Goal: Information Seeking & Learning: Check status

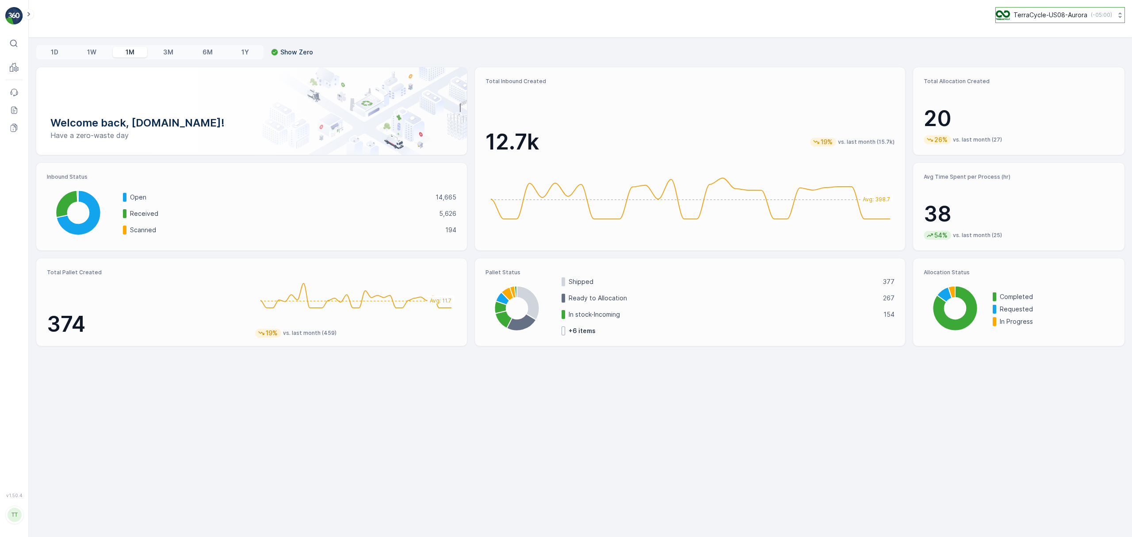
click at [1023, 19] on p "TerraCycle-US08-Aurora" at bounding box center [1051, 15] width 74 height 9
type input "uk"
click at [1012, 54] on span "TerraCycle-[GEOGRAPHIC_DATA]" at bounding box center [1051, 54] width 98 height 9
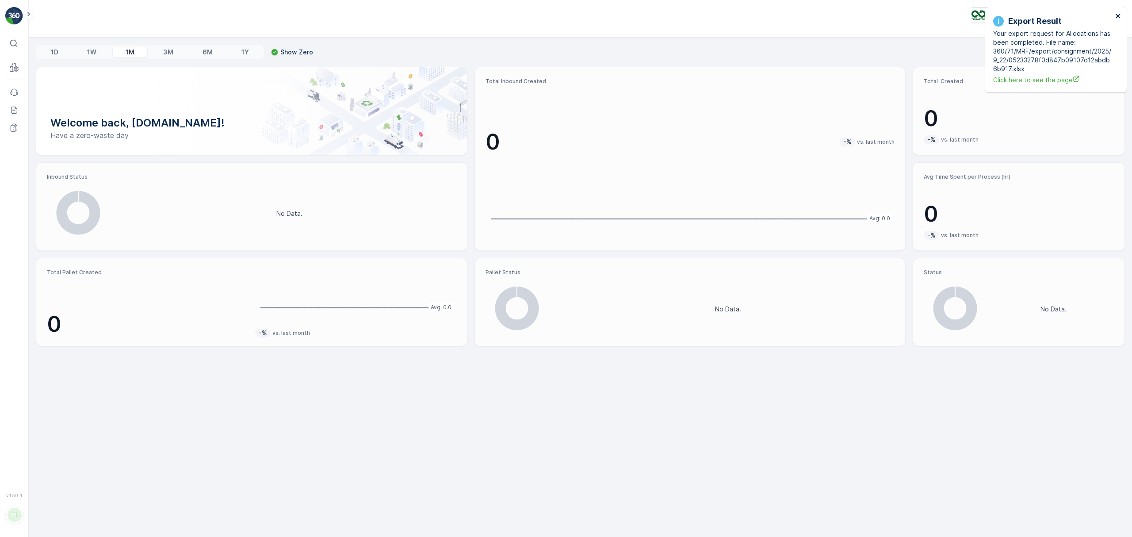
drag, startPoint x: 1117, startPoint y: 14, endPoint x: 919, endPoint y: 15, distance: 197.7
click at [1117, 14] on icon "close" at bounding box center [1118, 16] width 4 height 4
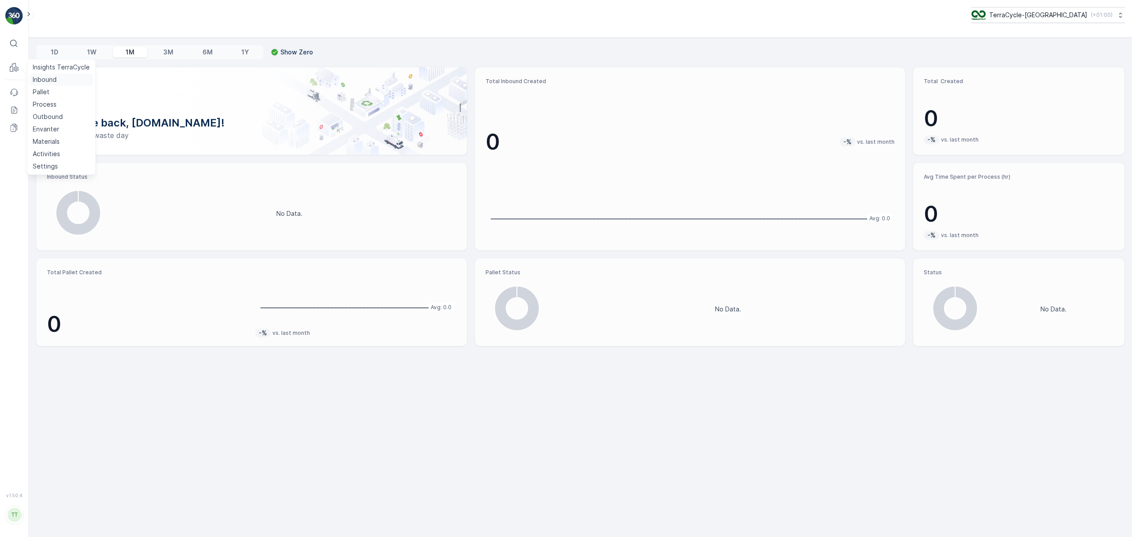
click at [40, 79] on p "Inbound" at bounding box center [45, 79] width 24 height 9
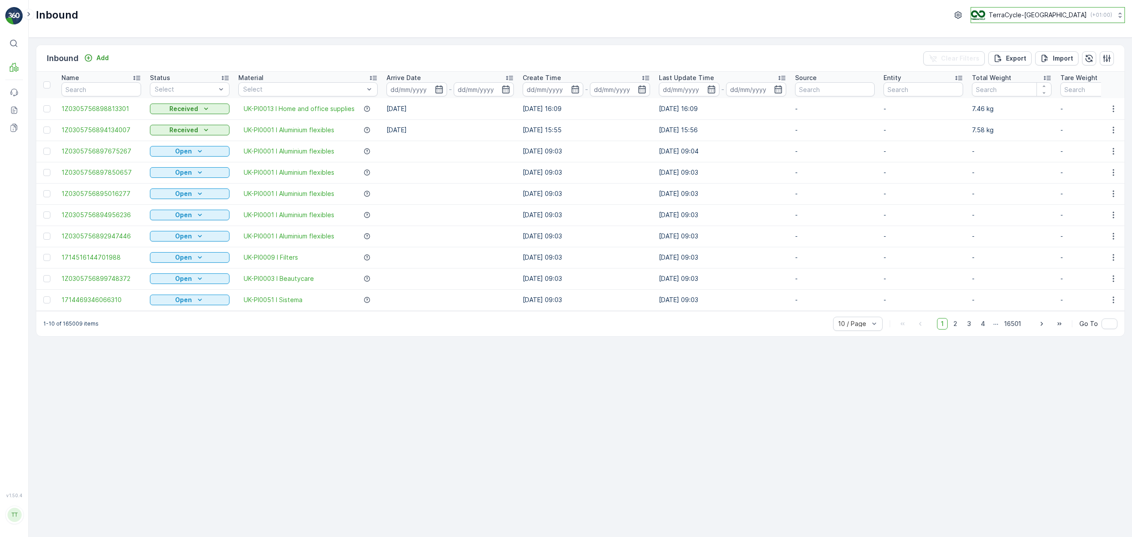
click at [1043, 13] on p "TerraCycle-[GEOGRAPHIC_DATA]" at bounding box center [1038, 15] width 98 height 9
type input "uk"
click at [1049, 84] on div "TerraCycle-UK02-Econpro [GEOGRAPHIC_DATA]/[GEOGRAPHIC_DATA] (+01:00)" at bounding box center [1024, 97] width 103 height 27
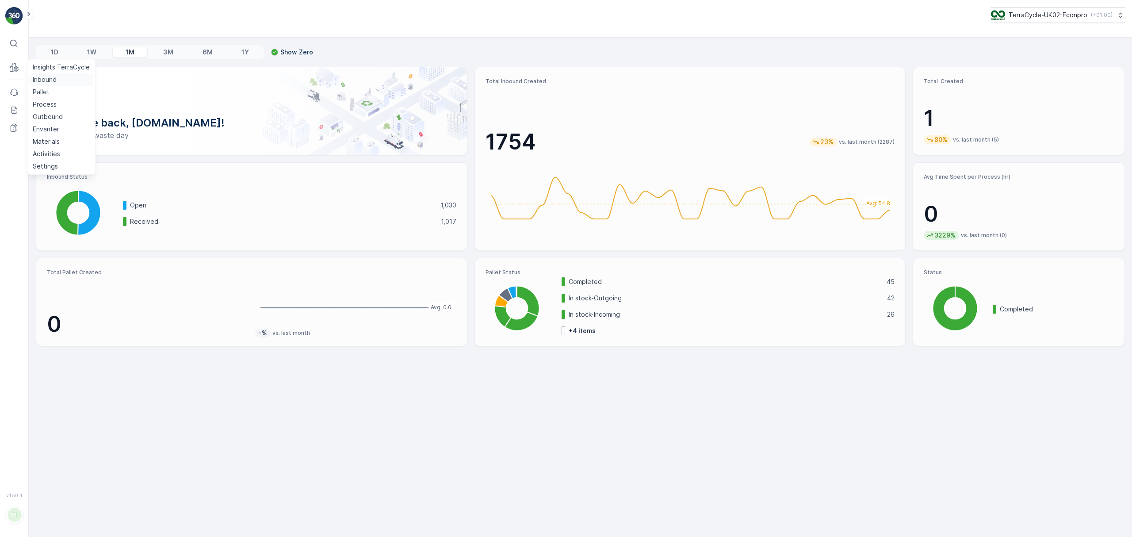
click at [37, 74] on link "Inbound" at bounding box center [61, 79] width 64 height 12
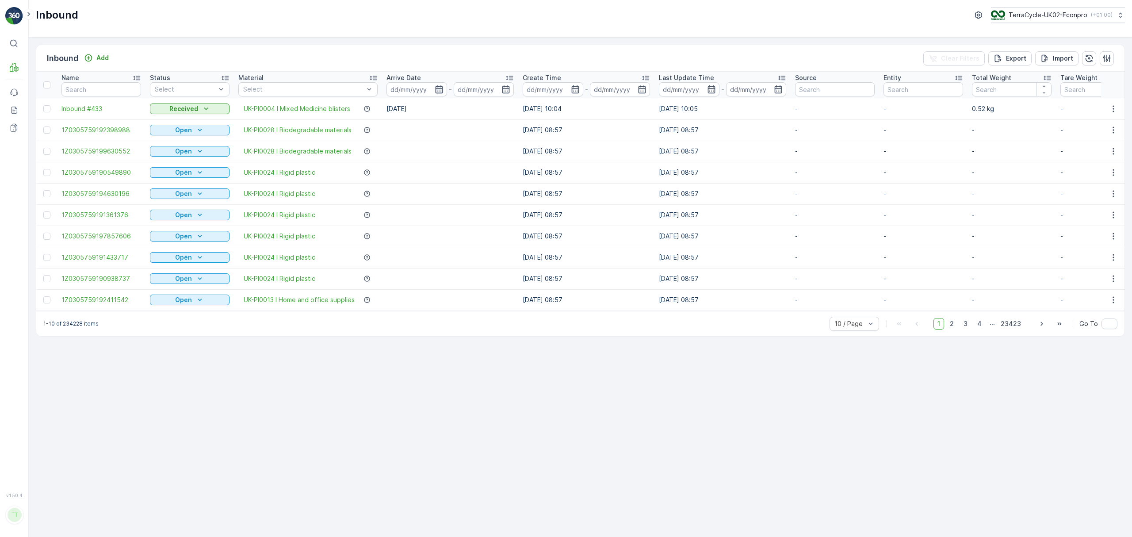
click at [439, 91] on icon "button" at bounding box center [439, 89] width 9 height 9
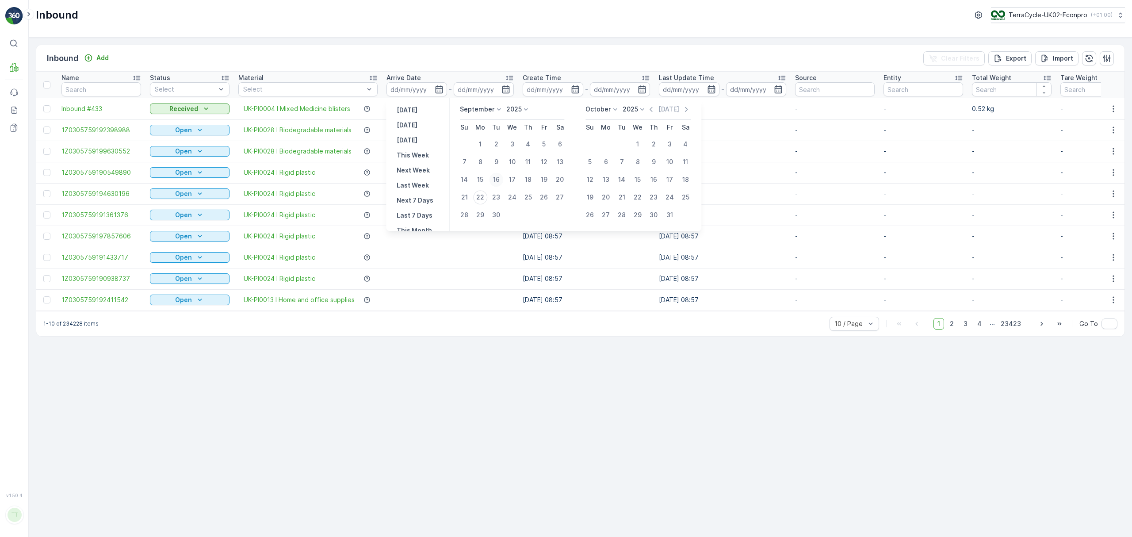
click at [499, 179] on div "16" at bounding box center [496, 179] width 14 height 14
type input "16.09.2025"
click at [464, 195] on div "21" at bounding box center [464, 197] width 14 height 14
type input "21.09.2025"
click at [495, 176] on div "16" at bounding box center [496, 179] width 14 height 14
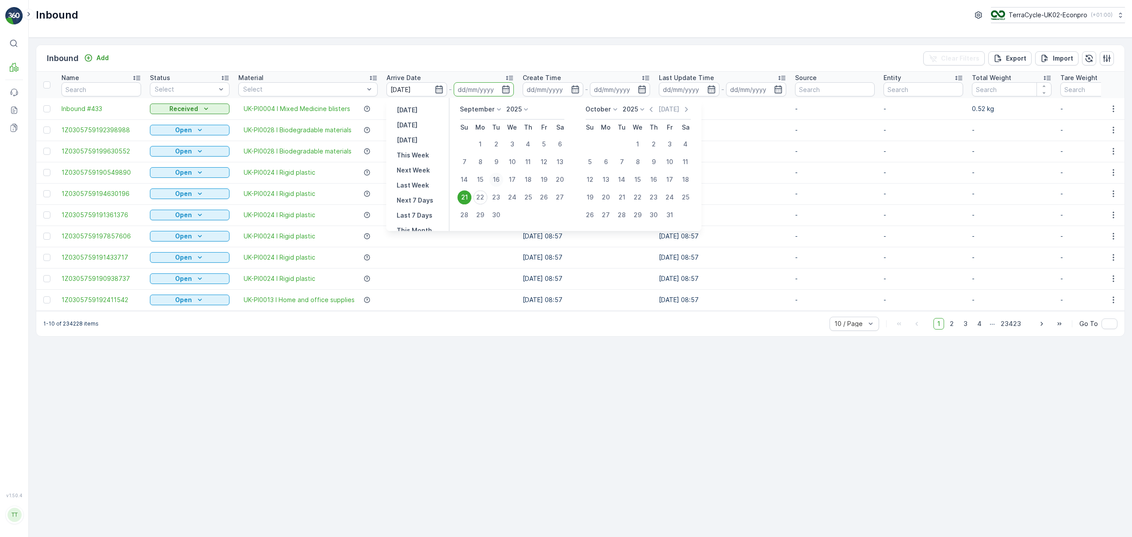
type input "16.09.2025"
click at [463, 197] on div "21" at bounding box center [464, 197] width 14 height 14
type input "21.09.2025"
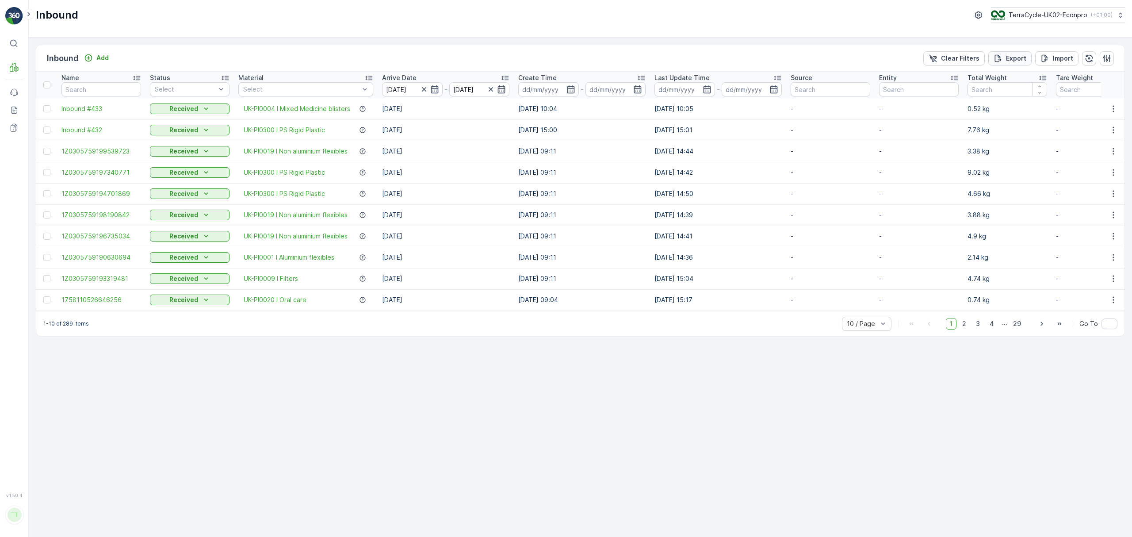
click at [1018, 54] on p "Export" at bounding box center [1016, 58] width 20 height 9
click at [17, 114] on icon at bounding box center [14, 110] width 9 height 9
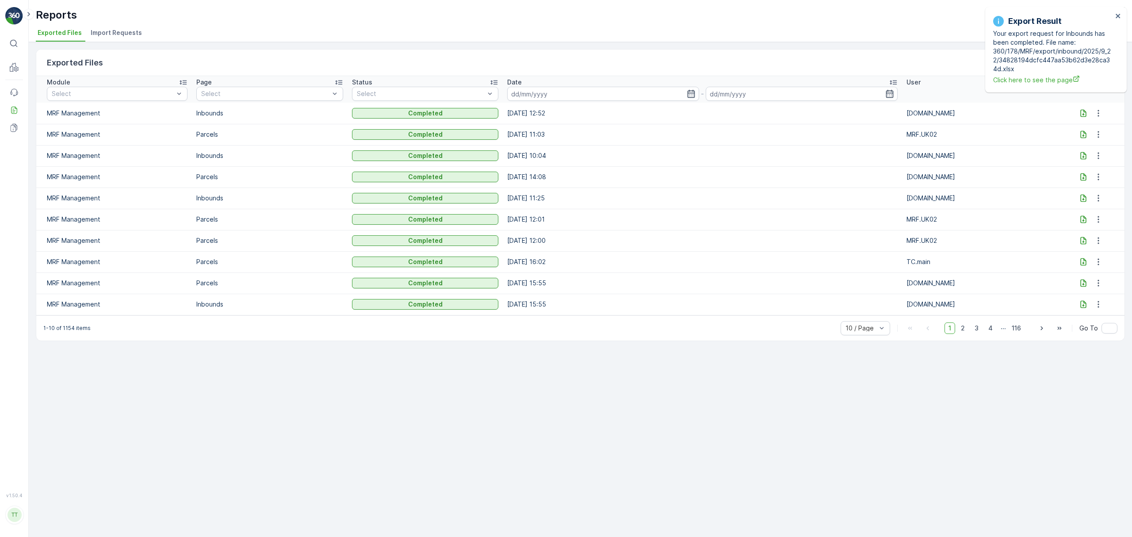
click at [1081, 112] on icon at bounding box center [1083, 113] width 9 height 9
click at [45, 78] on p "Inbound" at bounding box center [45, 79] width 24 height 9
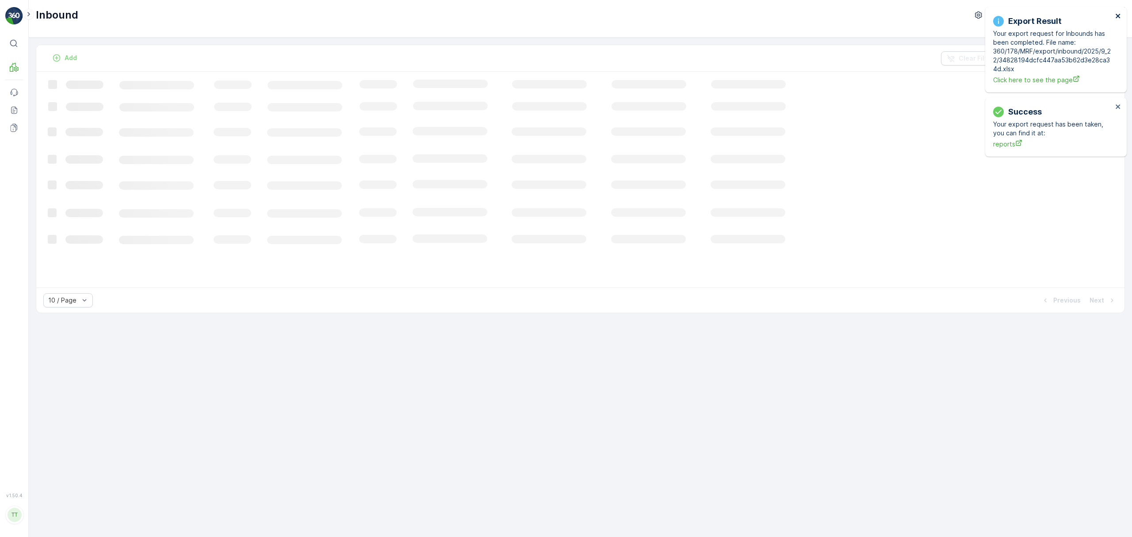
click at [1118, 13] on icon "close" at bounding box center [1118, 15] width 6 height 7
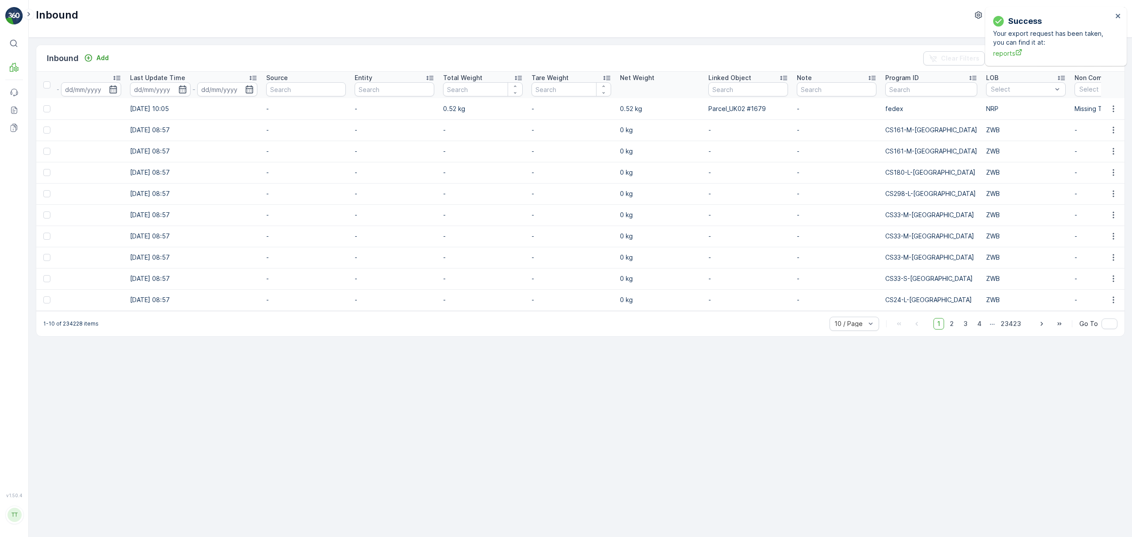
scroll to position [0, 574]
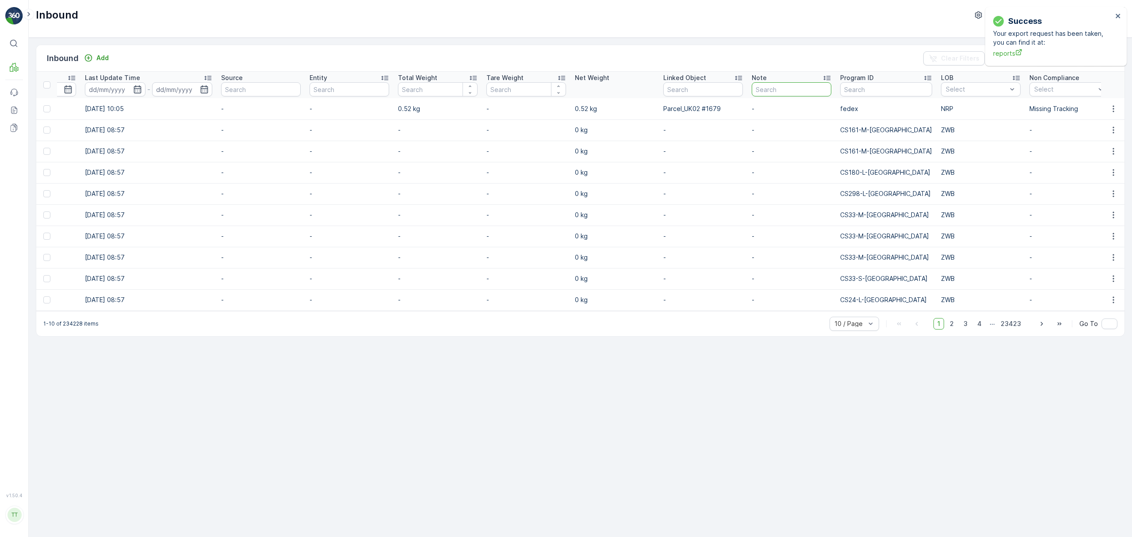
click at [772, 90] on input "text" at bounding box center [792, 89] width 80 height 14
type input "test-babybel"
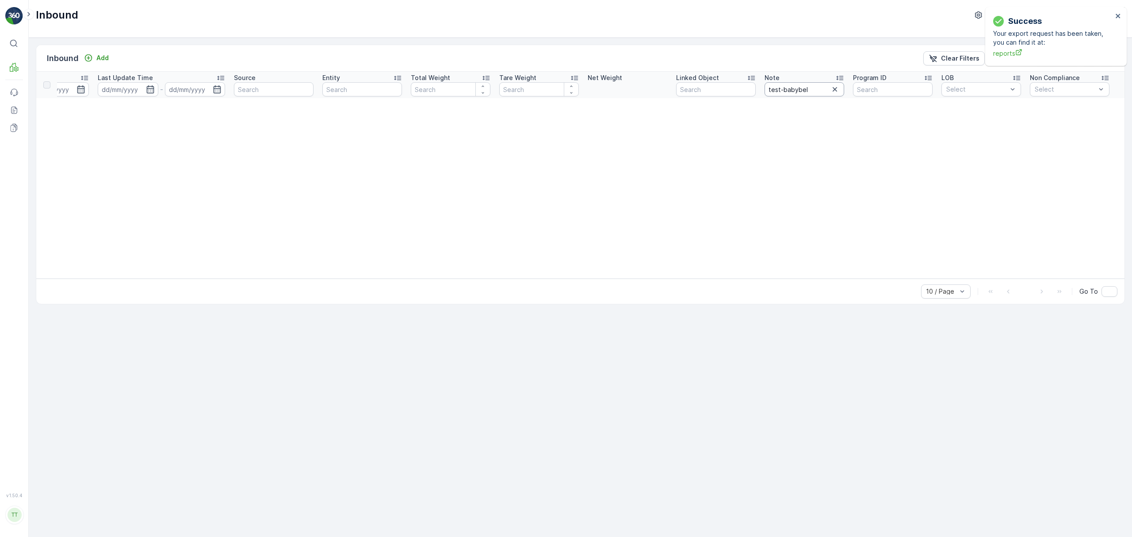
scroll to position [0, 501]
drag, startPoint x: 809, startPoint y: 90, endPoint x: 764, endPoint y: 90, distance: 44.7
click at [765, 90] on input "test-babybel" at bounding box center [805, 89] width 80 height 14
click at [882, 91] on input "text" at bounding box center [893, 89] width 80 height 14
paste input "test-babybel"
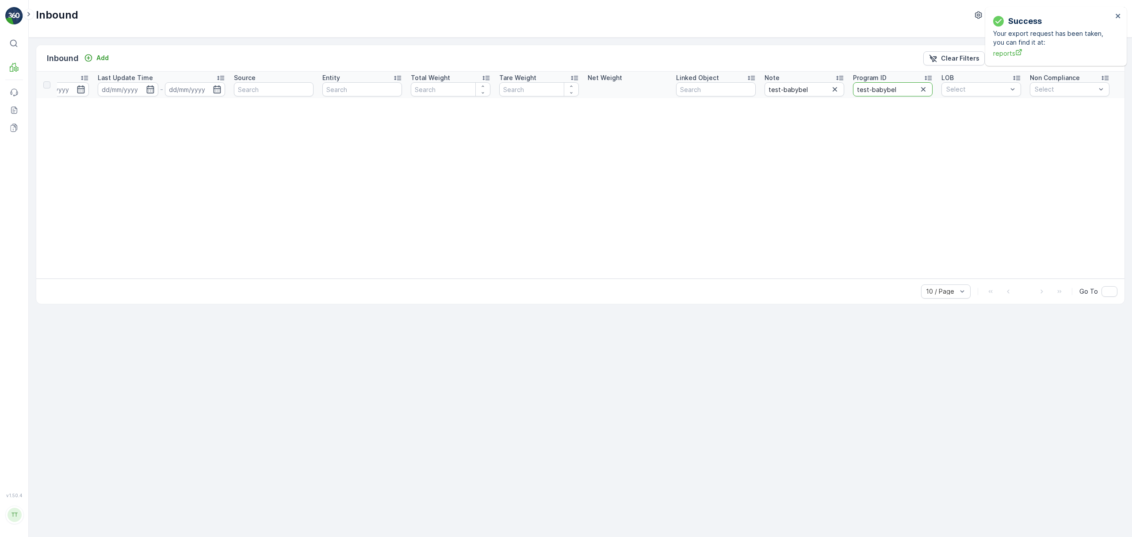
type input "test-babybel"
click at [808, 91] on input "test-babybel" at bounding box center [805, 89] width 80 height 14
click at [833, 89] on icon "button" at bounding box center [834, 89] width 9 height 9
click at [897, 91] on input "test-babybel" at bounding box center [893, 89] width 80 height 14
